Goal: Information Seeking & Learning: Find specific fact

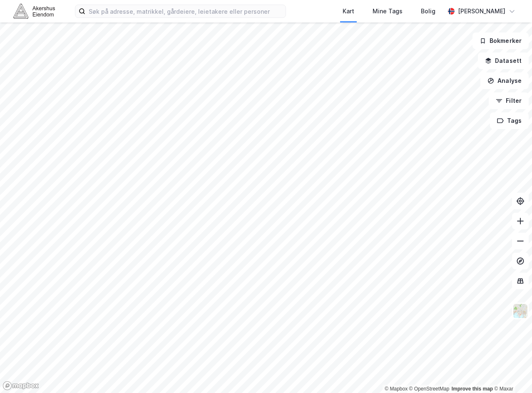
click at [162, 20] on div "Kart Mine Tags Bolig [PERSON_NAME]" at bounding box center [266, 11] width 532 height 22
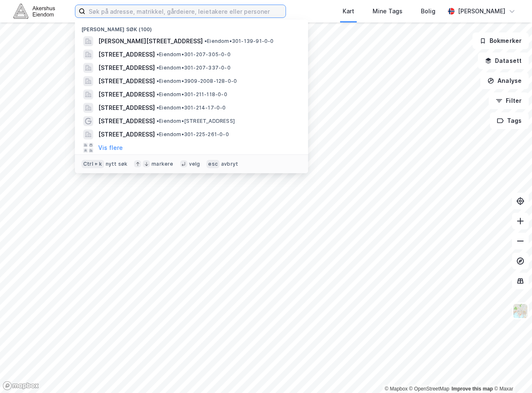
click at [163, 13] on input at bounding box center [185, 11] width 200 height 12
paste input "[PERSON_NAME][STREET_ADDRESS]"
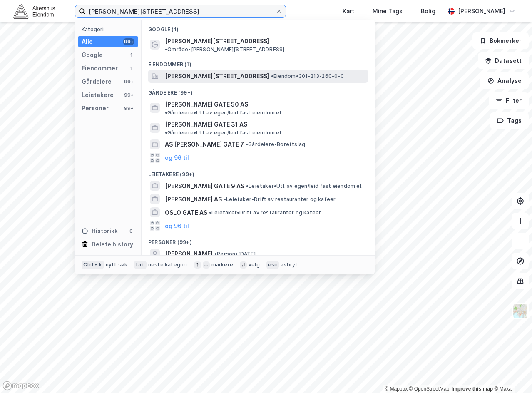
type input "[PERSON_NAME][STREET_ADDRESS]"
click at [203, 71] on span "[PERSON_NAME][STREET_ADDRESS]" at bounding box center [217, 76] width 104 height 10
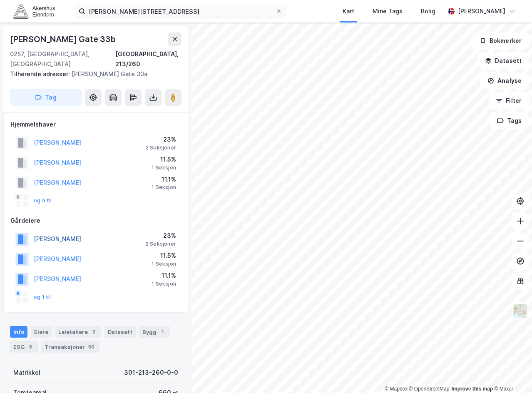
click at [0, 0] on button "[PERSON_NAME]" at bounding box center [0, 0] width 0 height 0
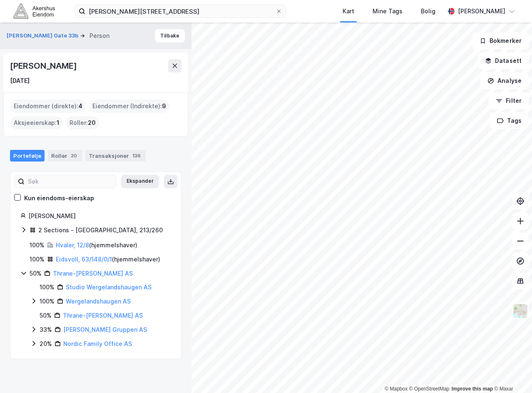
click at [74, 67] on div "[PERSON_NAME]" at bounding box center [44, 65] width 68 height 13
click at [74, 67] on div "Annicken Thrane-Steen" at bounding box center [44, 65] width 68 height 13
copy div "Annicken Thrane-Steen"
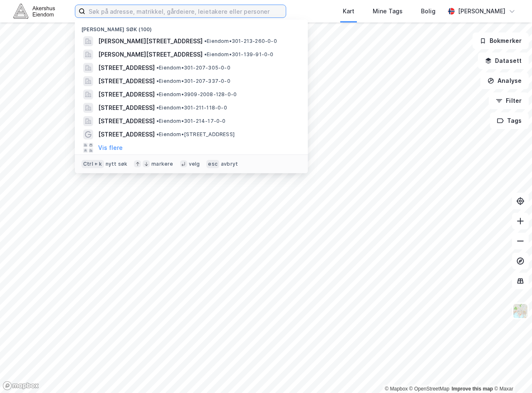
click at [146, 15] on input at bounding box center [185, 11] width 201 height 12
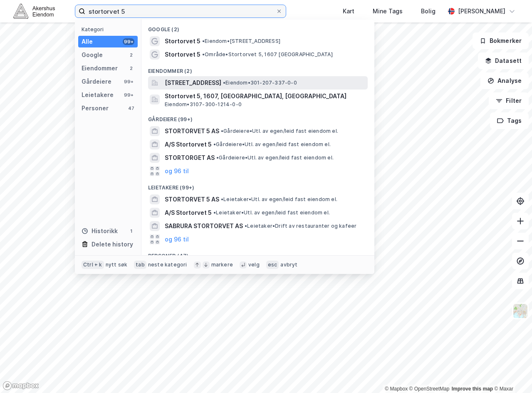
type input "stortorvet 5"
click at [265, 78] on div "[STREET_ADDRESS] • Eiendom • 301-207-337-0-0" at bounding box center [265, 83] width 201 height 10
